Goal: Task Accomplishment & Management: Use online tool/utility

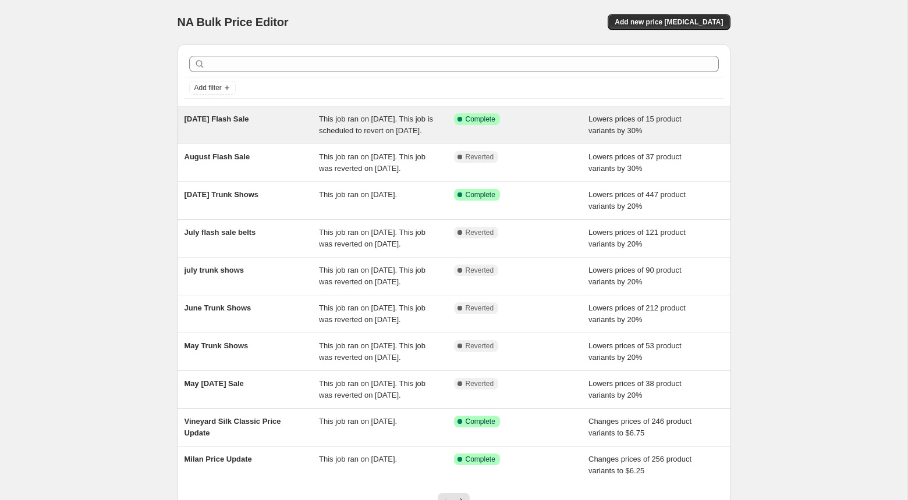
click at [249, 122] on span "[DATE] Flash Sale" at bounding box center [216, 119] width 65 height 9
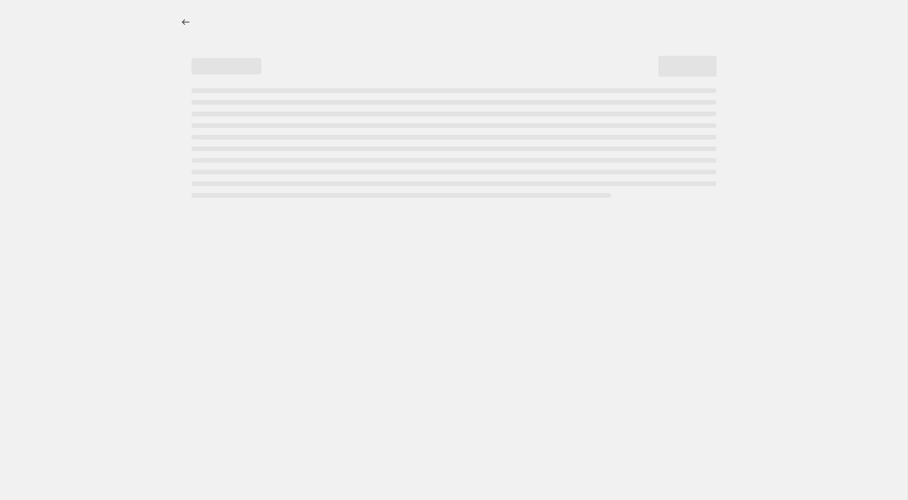
select select "percentage"
select select "tag"
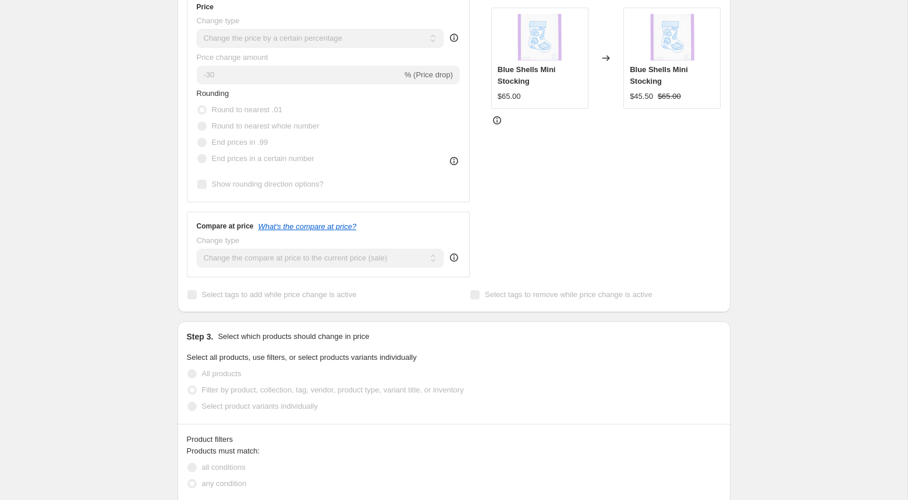
scroll to position [330, 0]
